Goal: Find specific page/section: Find specific page/section

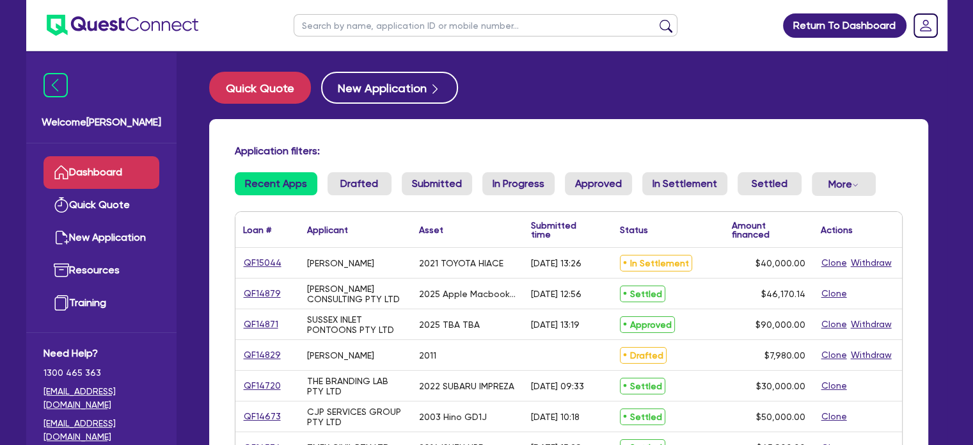
click at [570, 128] on div "Application filters: Recent Apps Drafted Submitted In Progress Approved In Sett…" at bounding box center [568, 322] width 719 height 406
click at [625, 133] on div "Application filters: Recent Apps Drafted Submitted In Progress Approved In Sett…" at bounding box center [568, 322] width 719 height 406
drag, startPoint x: 581, startPoint y: 138, endPoint x: 574, endPoint y: 158, distance: 21.0
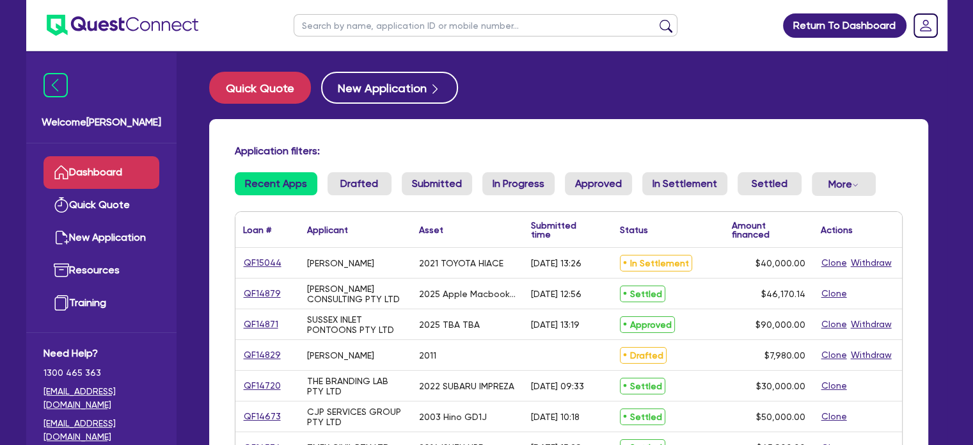
click at [581, 141] on div "Application filters: Recent Apps Drafted Submitted In Progress Approved In Sett…" at bounding box center [568, 322] width 719 height 406
click at [554, 145] on h4 "Application filters:" at bounding box center [569, 151] width 668 height 12
click at [597, 136] on div "Application filters: Recent Apps Drafted Submitted In Progress Approved In Sett…" at bounding box center [568, 322] width 719 height 406
click at [589, 143] on div "Application filters: Recent Apps Drafted Submitted In Progress Approved In Sett…" at bounding box center [568, 322] width 719 height 406
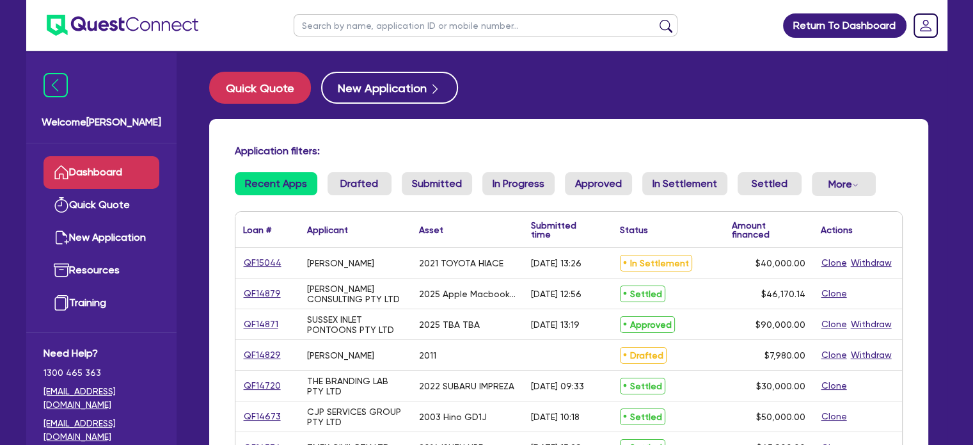
drag, startPoint x: 594, startPoint y: 145, endPoint x: 591, endPoint y: 154, distance: 9.3
click at [594, 145] on h4 "Application filters:" at bounding box center [569, 151] width 668 height 12
click at [588, 139] on div "Application filters: Recent Apps Drafted Submitted In Progress Approved In Sett…" at bounding box center [568, 322] width 719 height 406
click at [770, 156] on h4 "Application filters:" at bounding box center [569, 151] width 668 height 12
click at [918, 239] on div "Application filters: Recent Apps Drafted Submitted In Progress Approved In Sett…" at bounding box center [568, 322] width 719 height 406
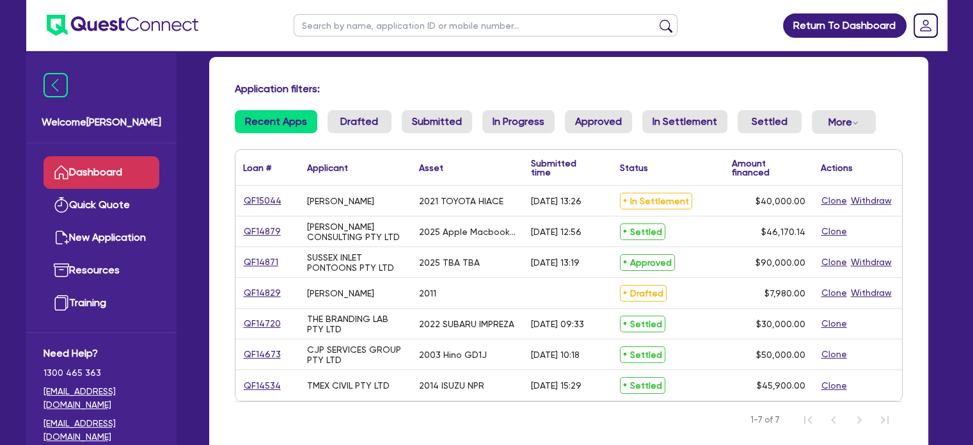
scroll to position [157, 0]
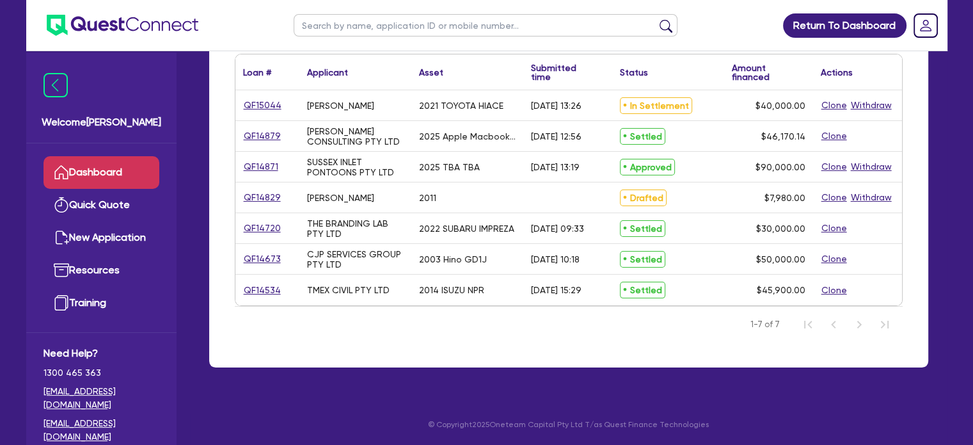
drag, startPoint x: 733, startPoint y: 336, endPoint x: 725, endPoint y: 324, distance: 14.4
drag, startPoint x: 675, startPoint y: 338, endPoint x: 677, endPoint y: 319, distance: 19.2
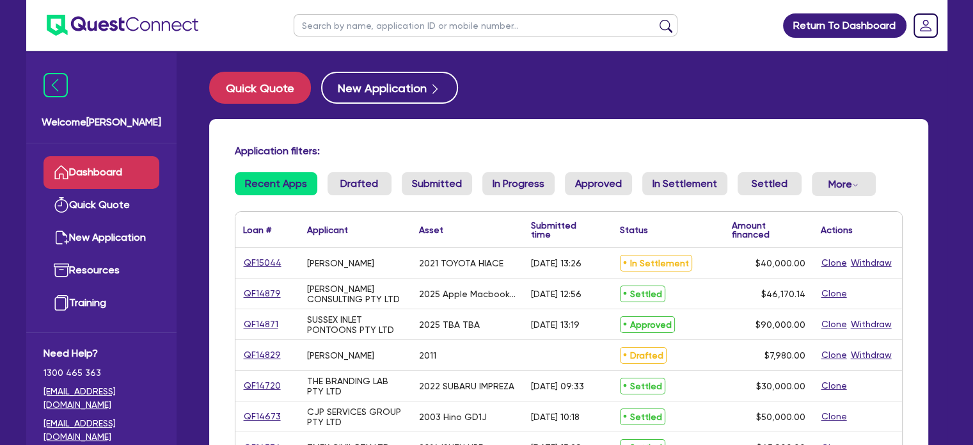
click at [724, 124] on div "Application filters: Recent Apps Drafted Submitted In Progress Approved In Sett…" at bounding box center [568, 322] width 719 height 406
